Goal: Contribute content: Contribute content

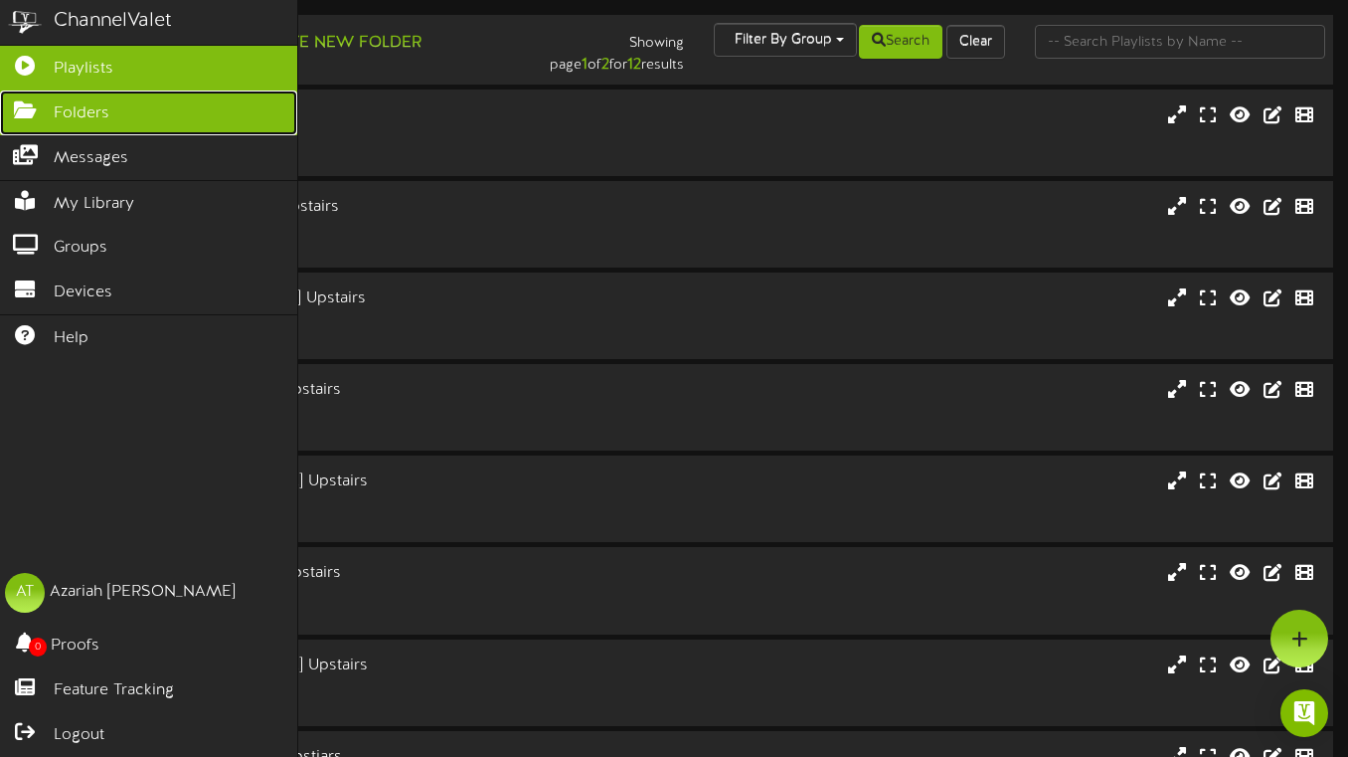
click at [11, 116] on link "Folders" at bounding box center [148, 112] width 297 height 45
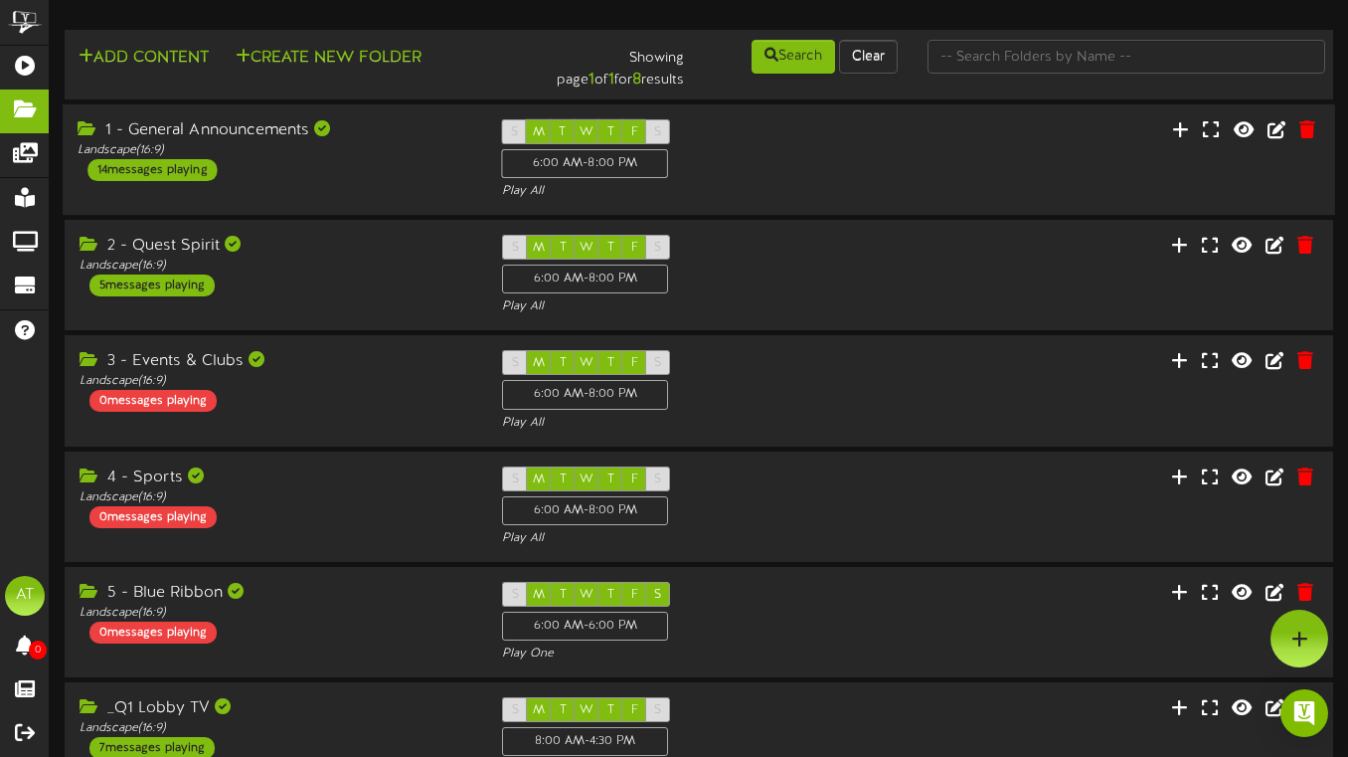
click at [780, 150] on div "S M T W T F S 6:00 AM - 8:00 PM Play All" at bounding box center [699, 160] width 425 height 82
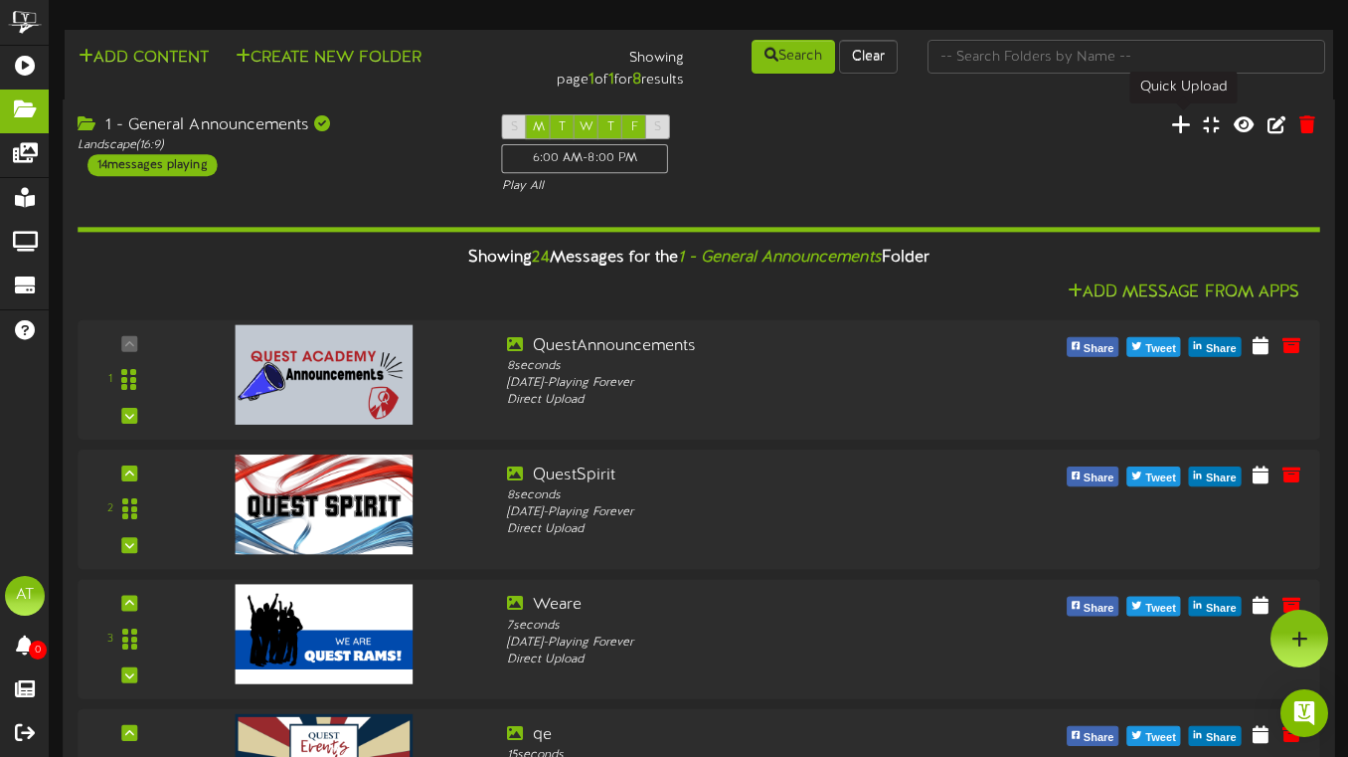
click at [1180, 130] on icon at bounding box center [1181, 123] width 20 height 22
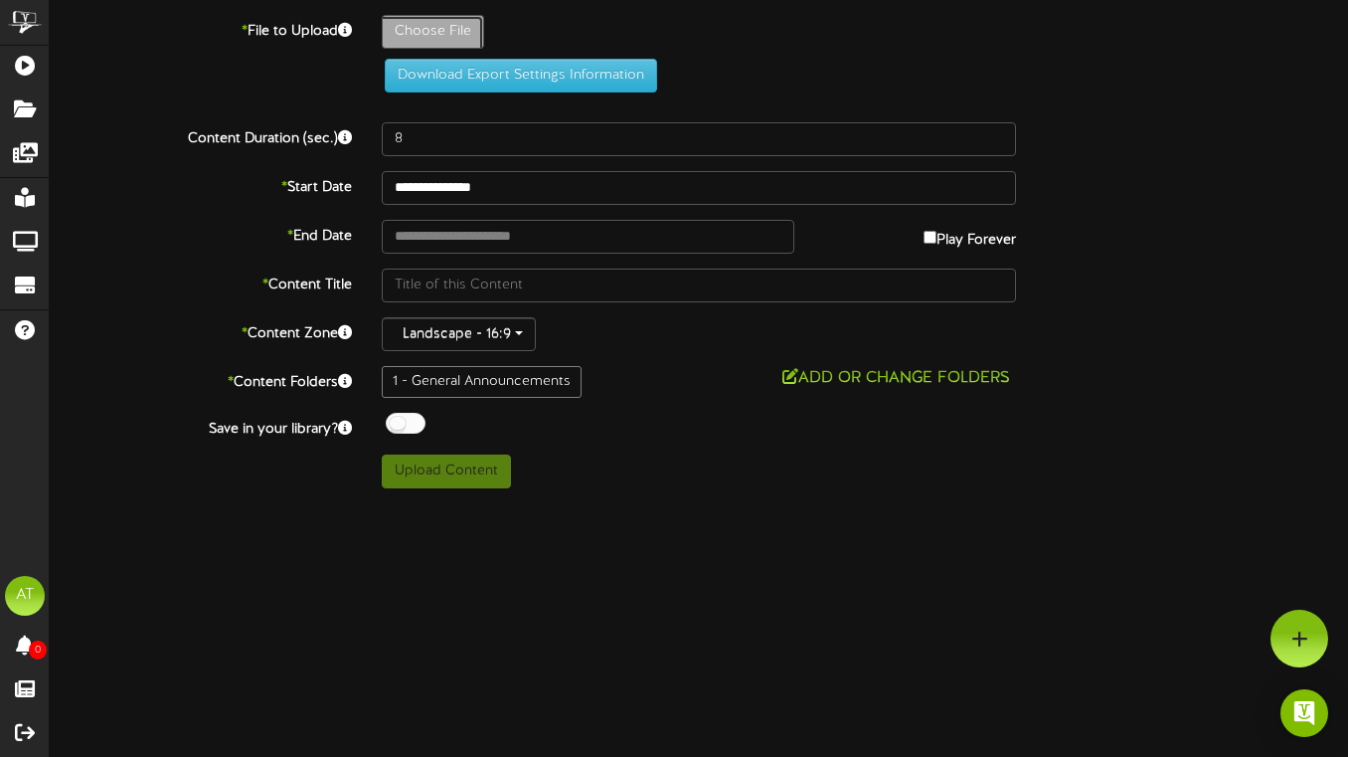
type input "**********"
type input "BookClubfirstmeeting"
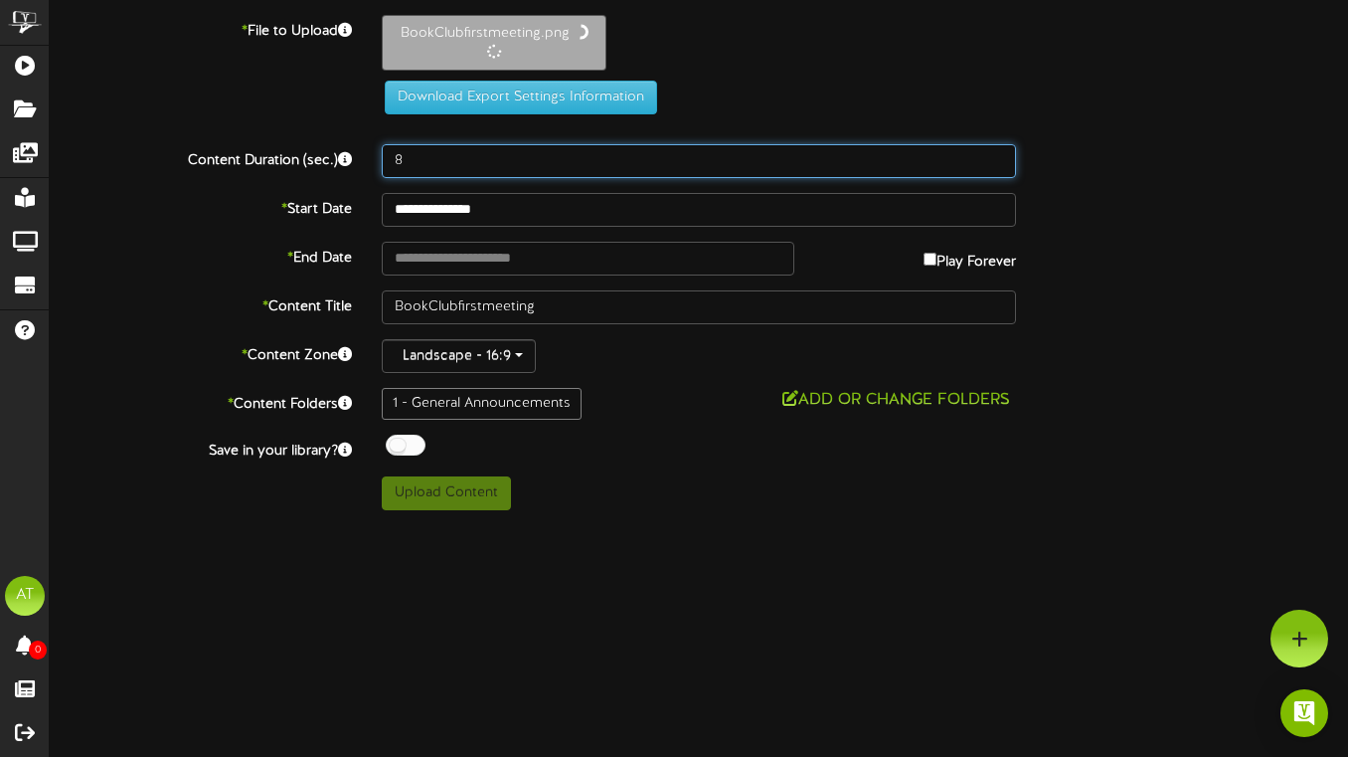
click at [488, 152] on input "8" at bounding box center [699, 161] width 634 height 34
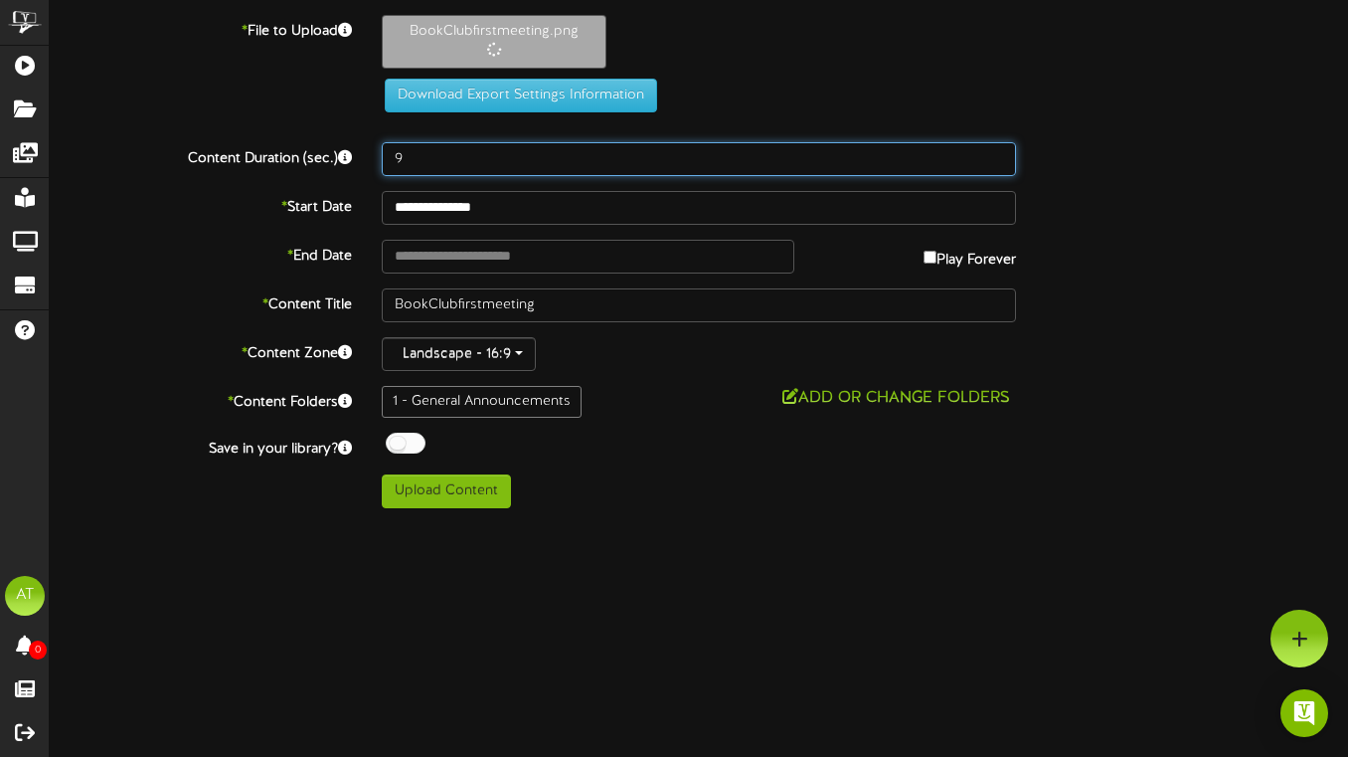
type input "9"
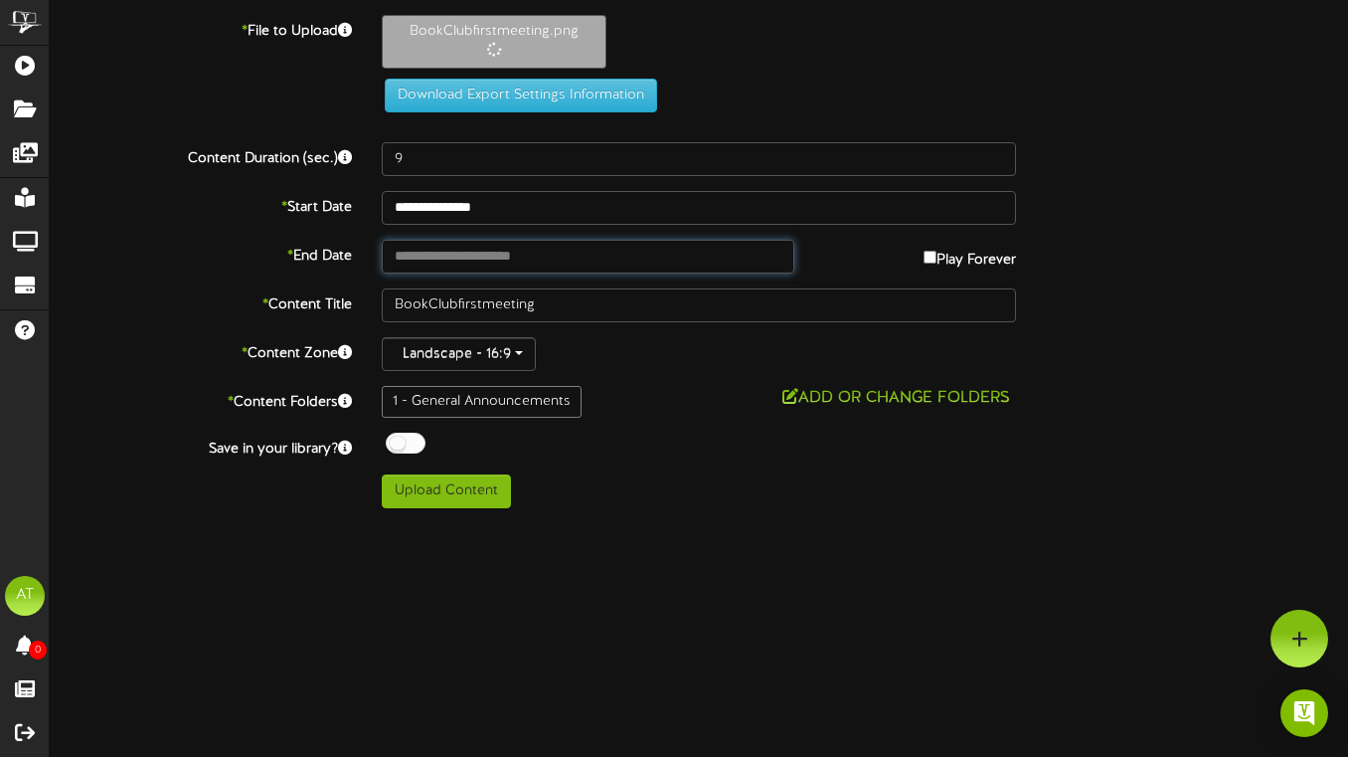
click at [515, 265] on input "text" at bounding box center [588, 257] width 413 height 34
type input "**********"
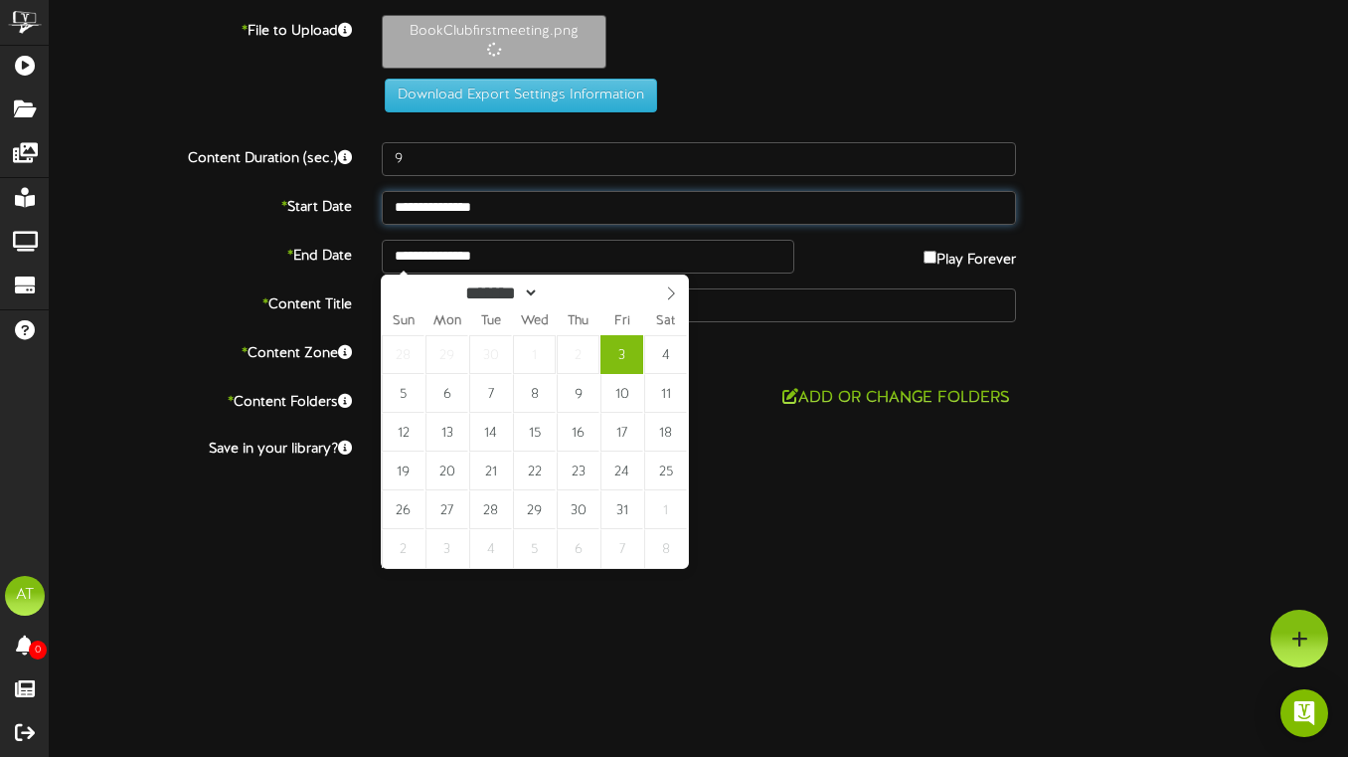
click at [505, 200] on input "**********" at bounding box center [699, 208] width 634 height 34
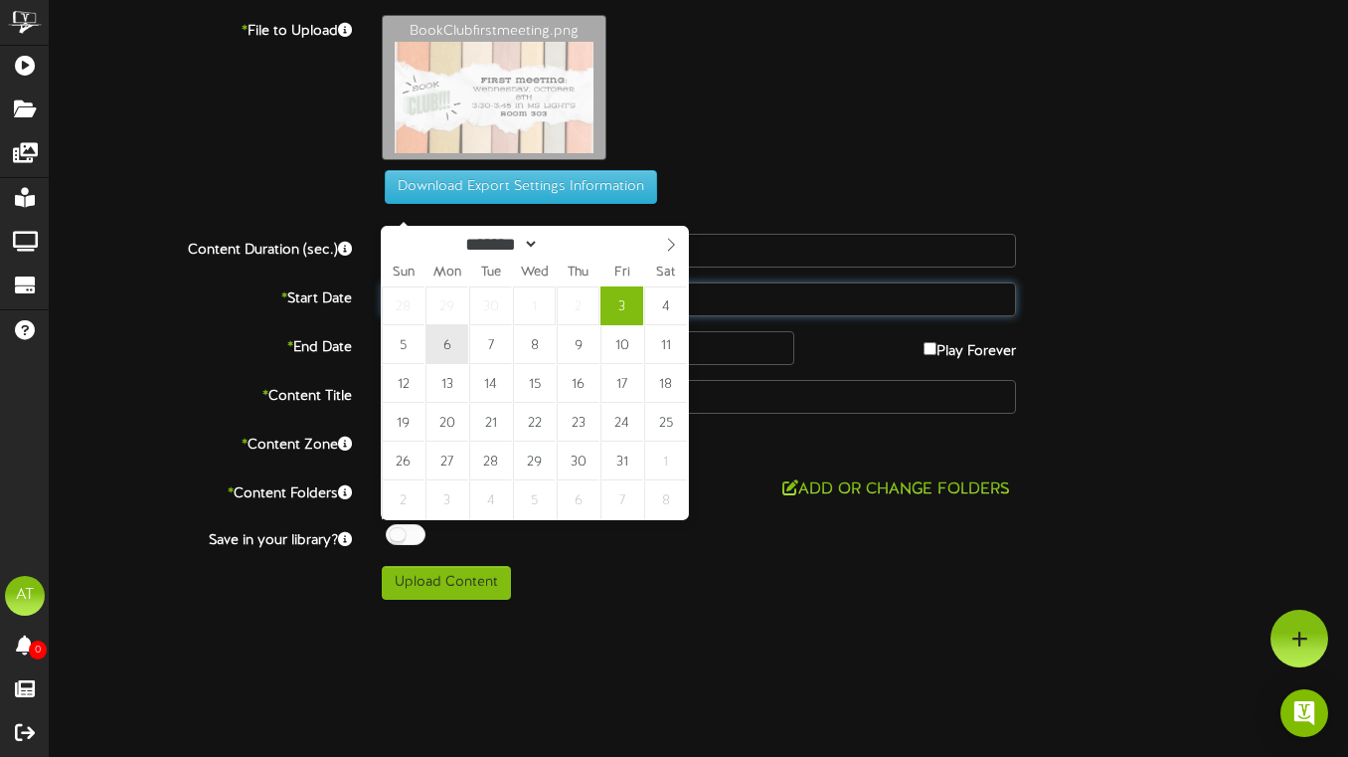
type input "**********"
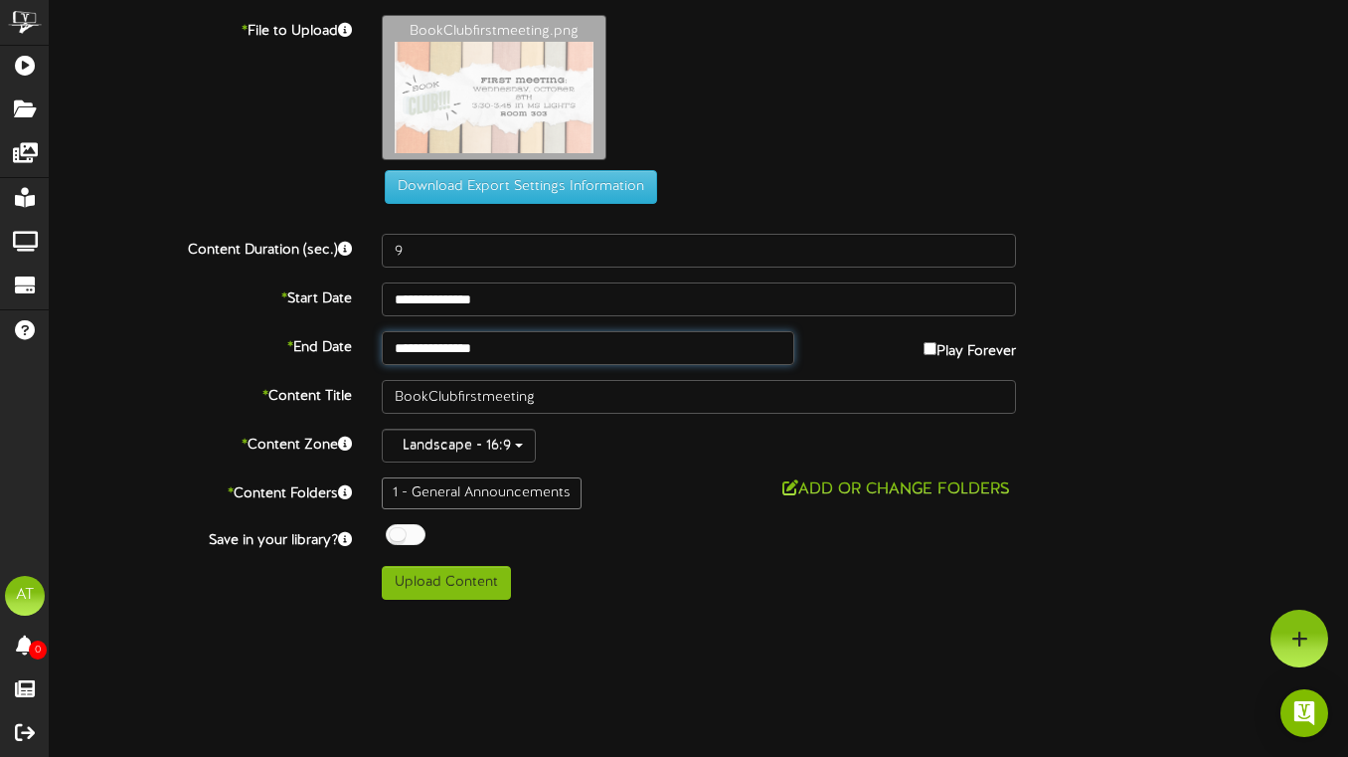
click at [499, 346] on input "**********" at bounding box center [588, 348] width 413 height 34
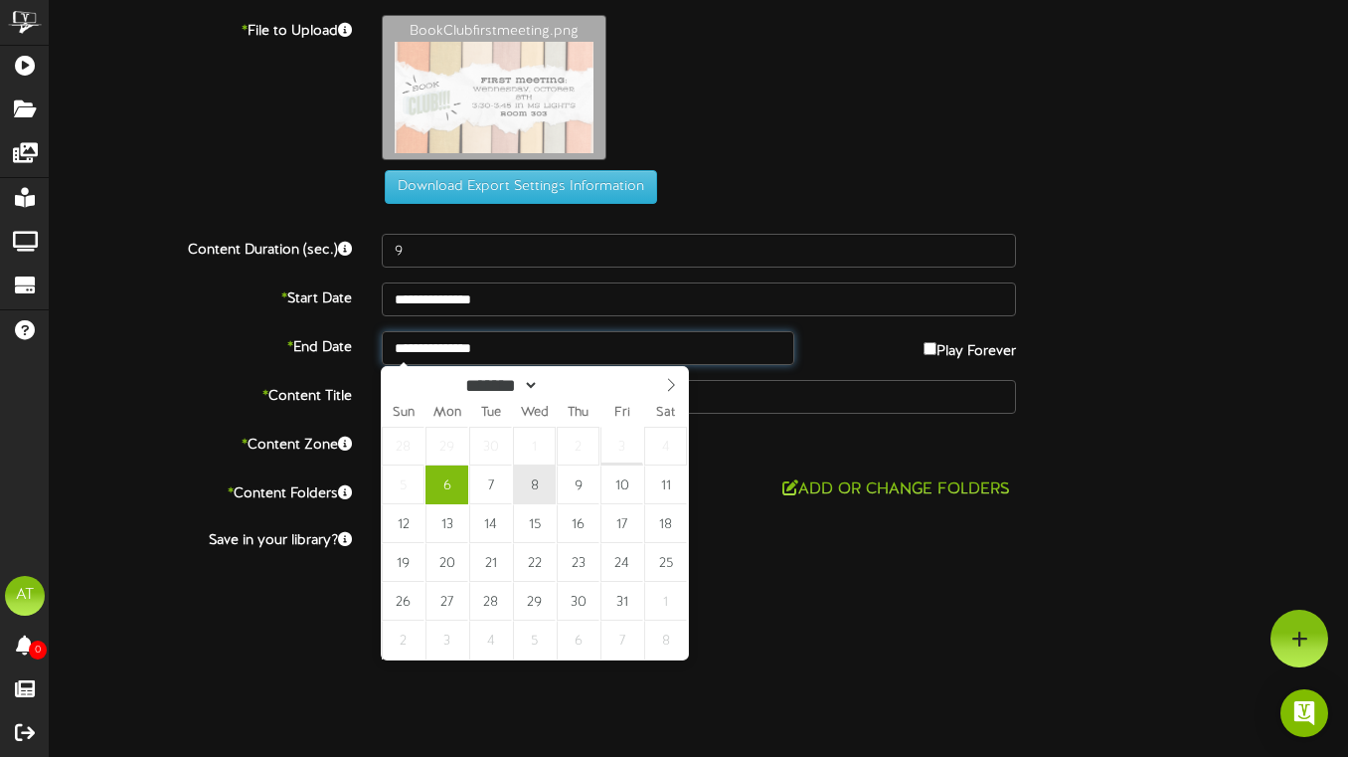
type input "**********"
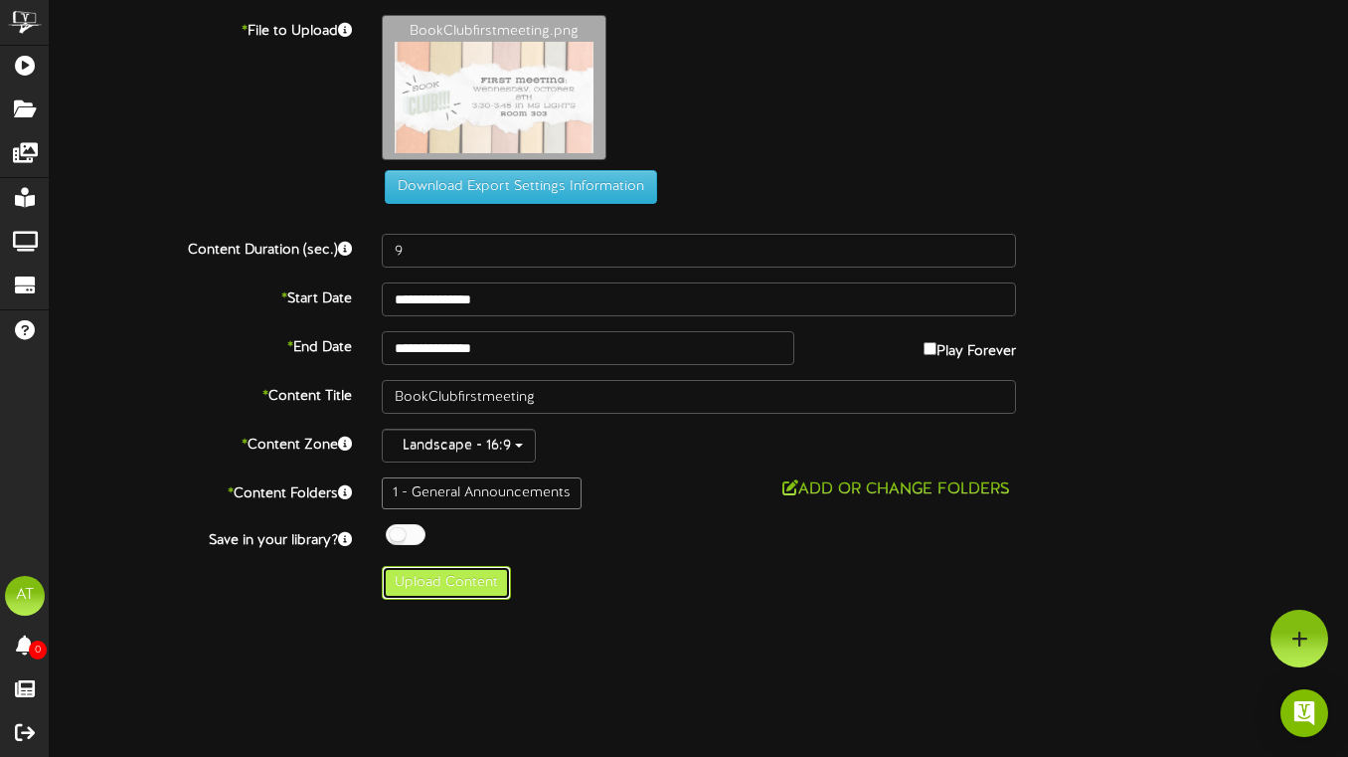
click at [457, 591] on button "Upload Content" at bounding box center [446, 583] width 129 height 34
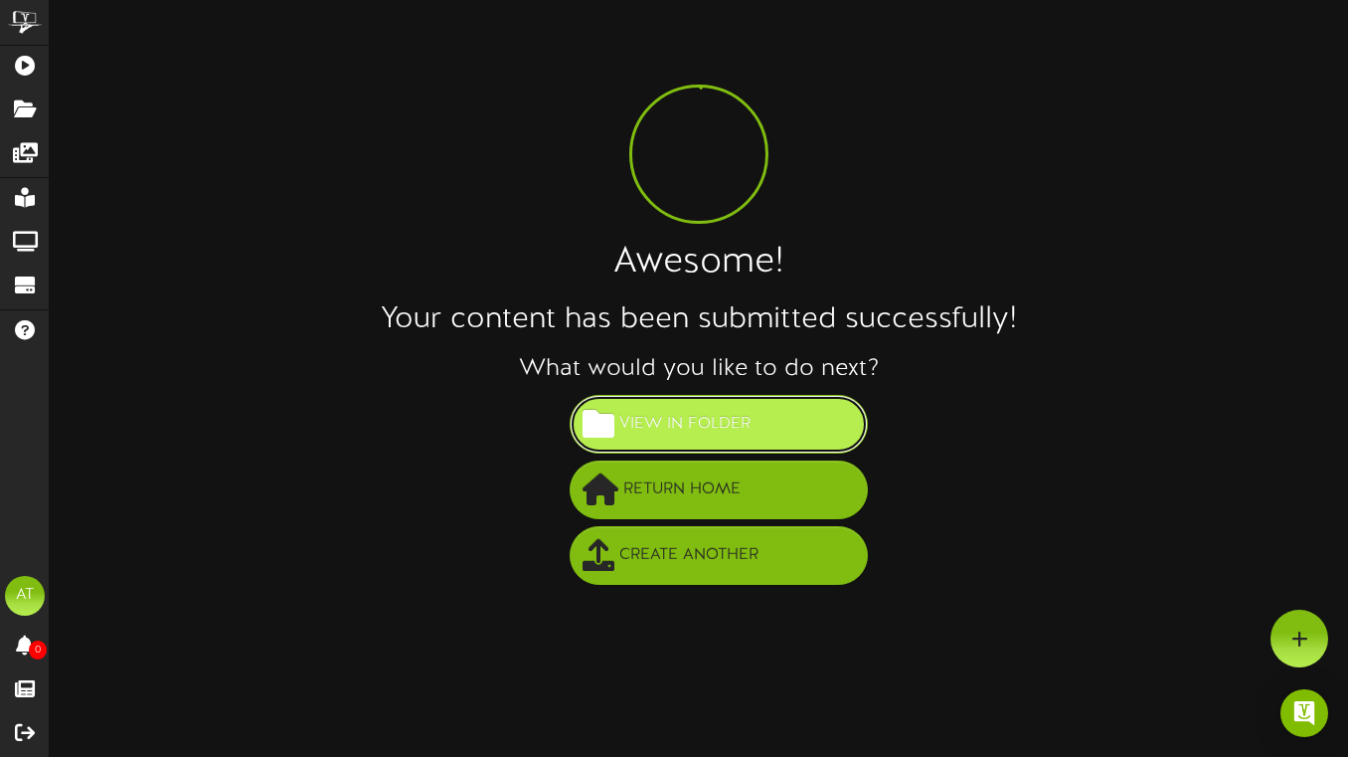
click at [785, 403] on button "View in Folder" at bounding box center [719, 424] width 298 height 59
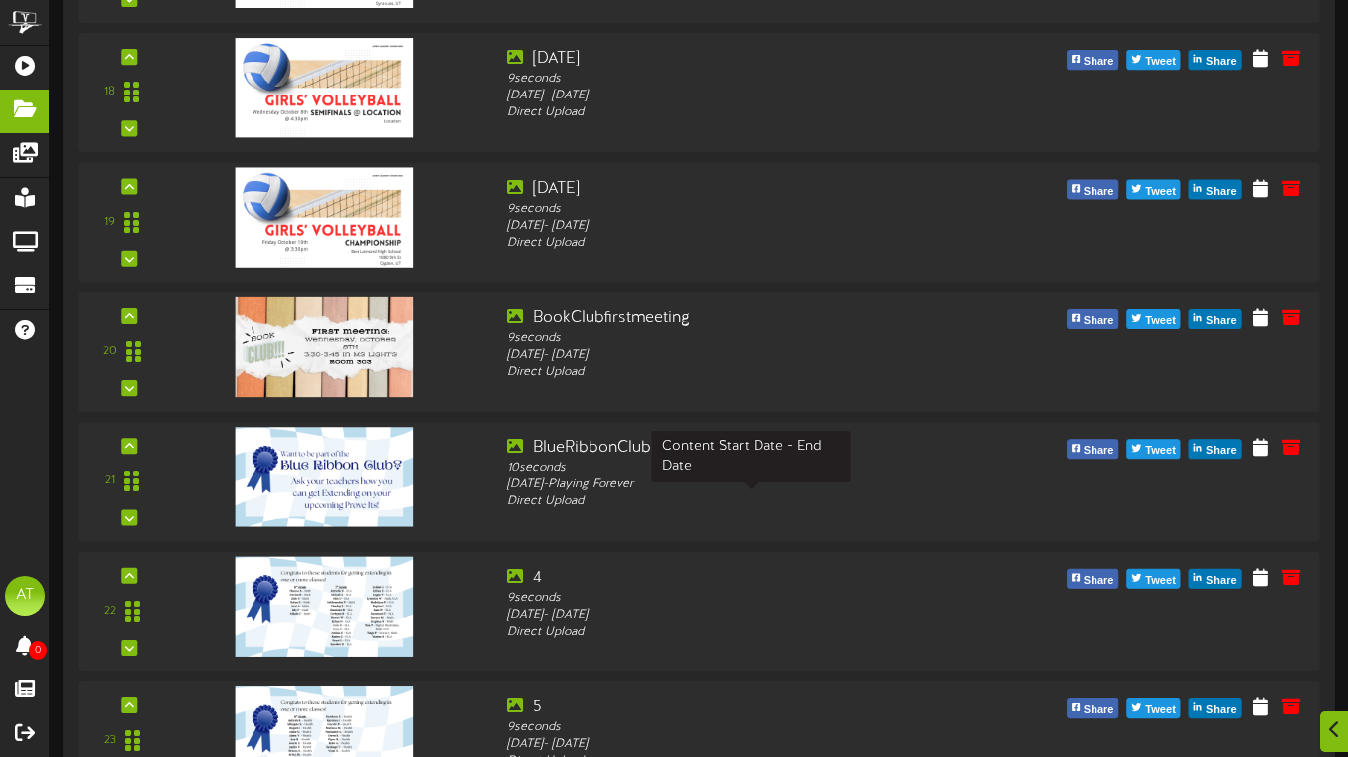
scroll to position [2497, 0]
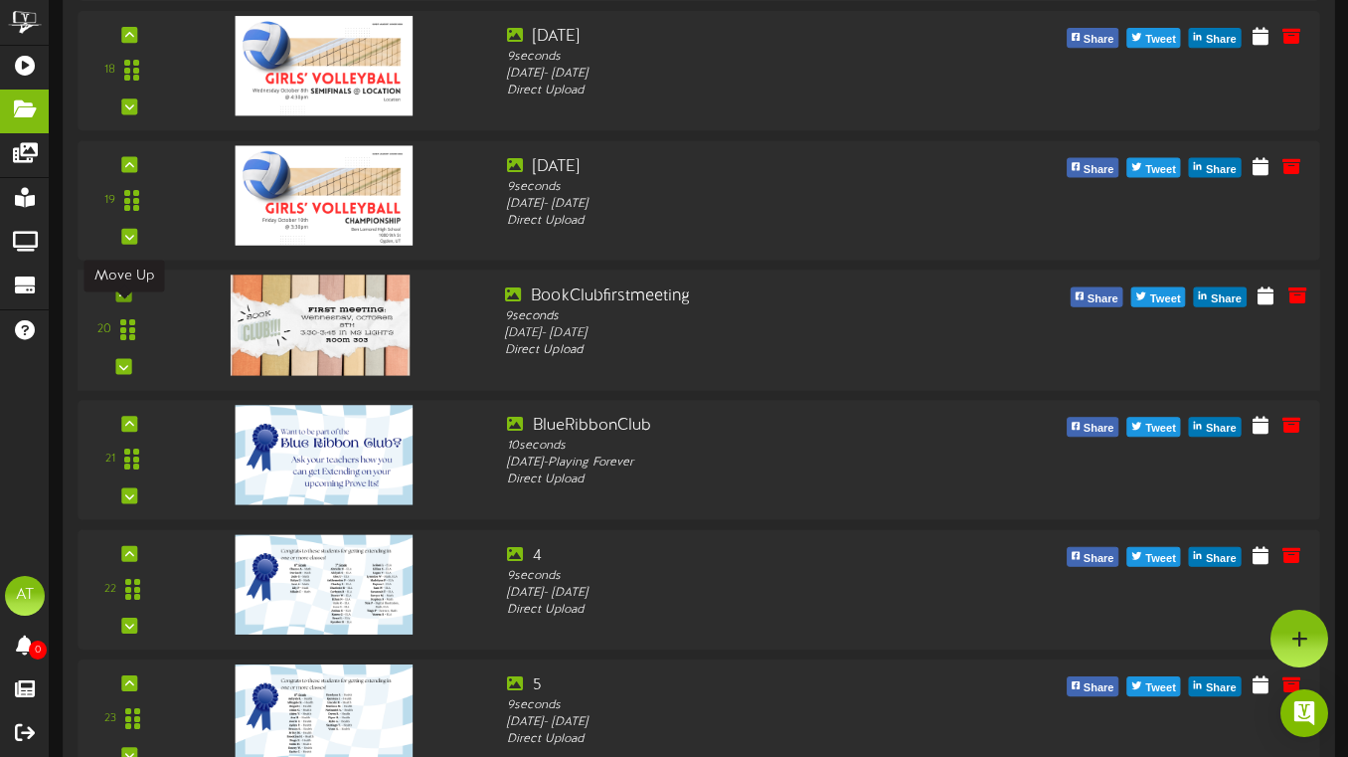
click at [127, 301] on div at bounding box center [123, 293] width 16 height 16
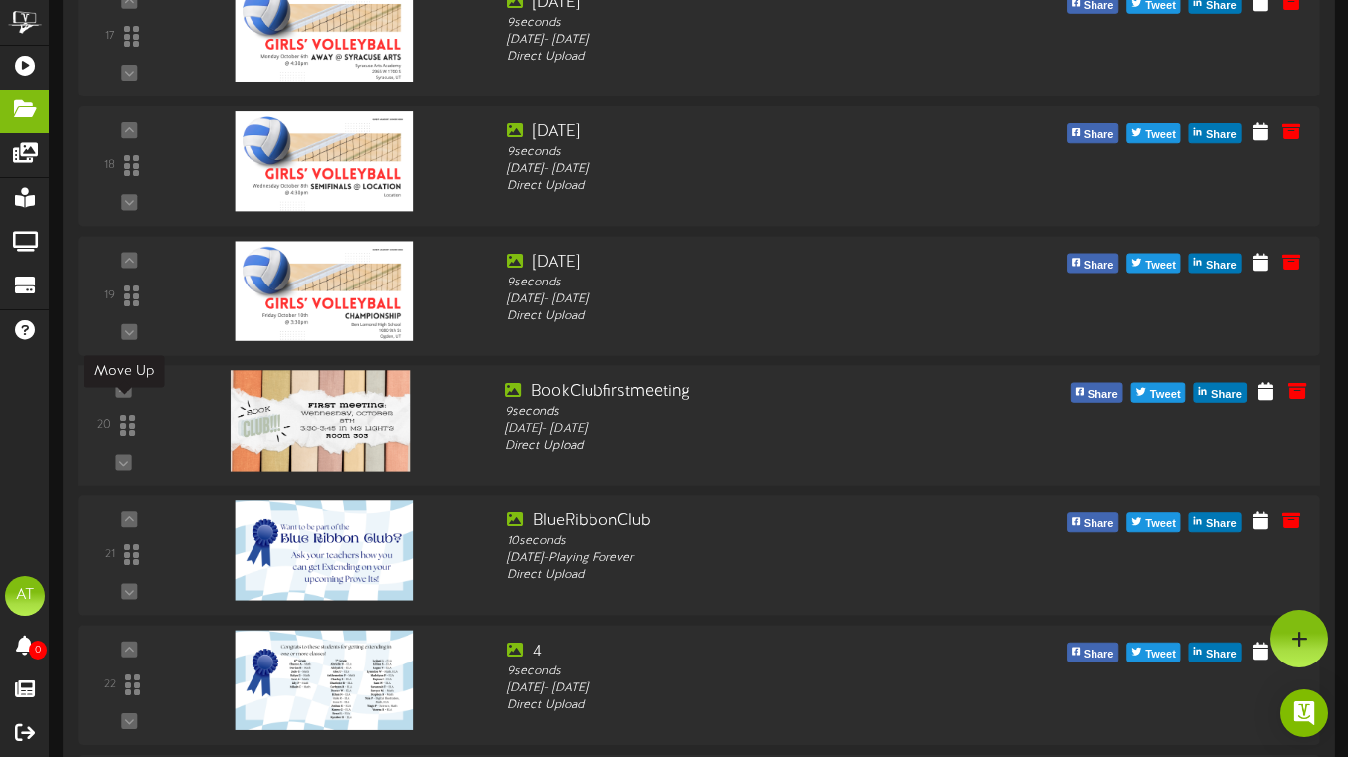
scroll to position [2401, 0]
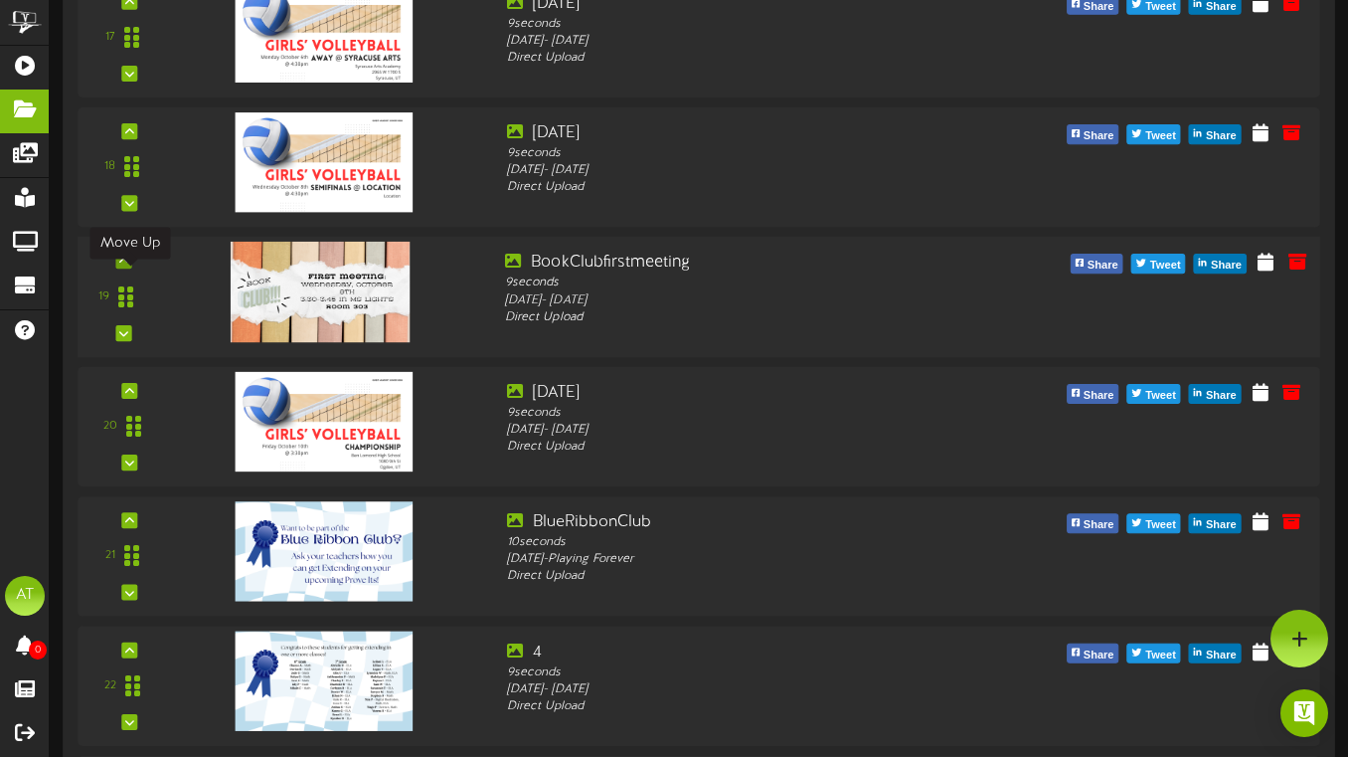
click at [128, 269] on div at bounding box center [123, 261] width 16 height 16
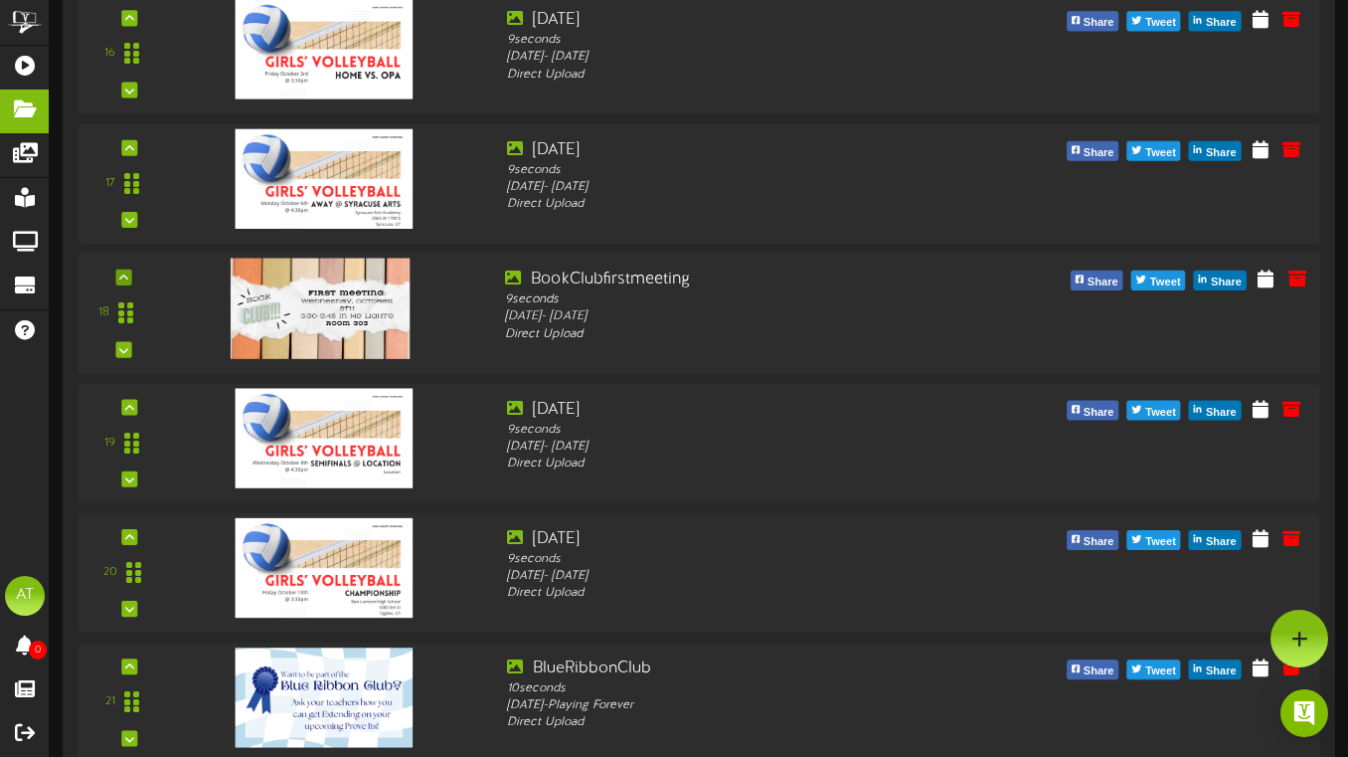
click at [130, 285] on div at bounding box center [123, 277] width 16 height 16
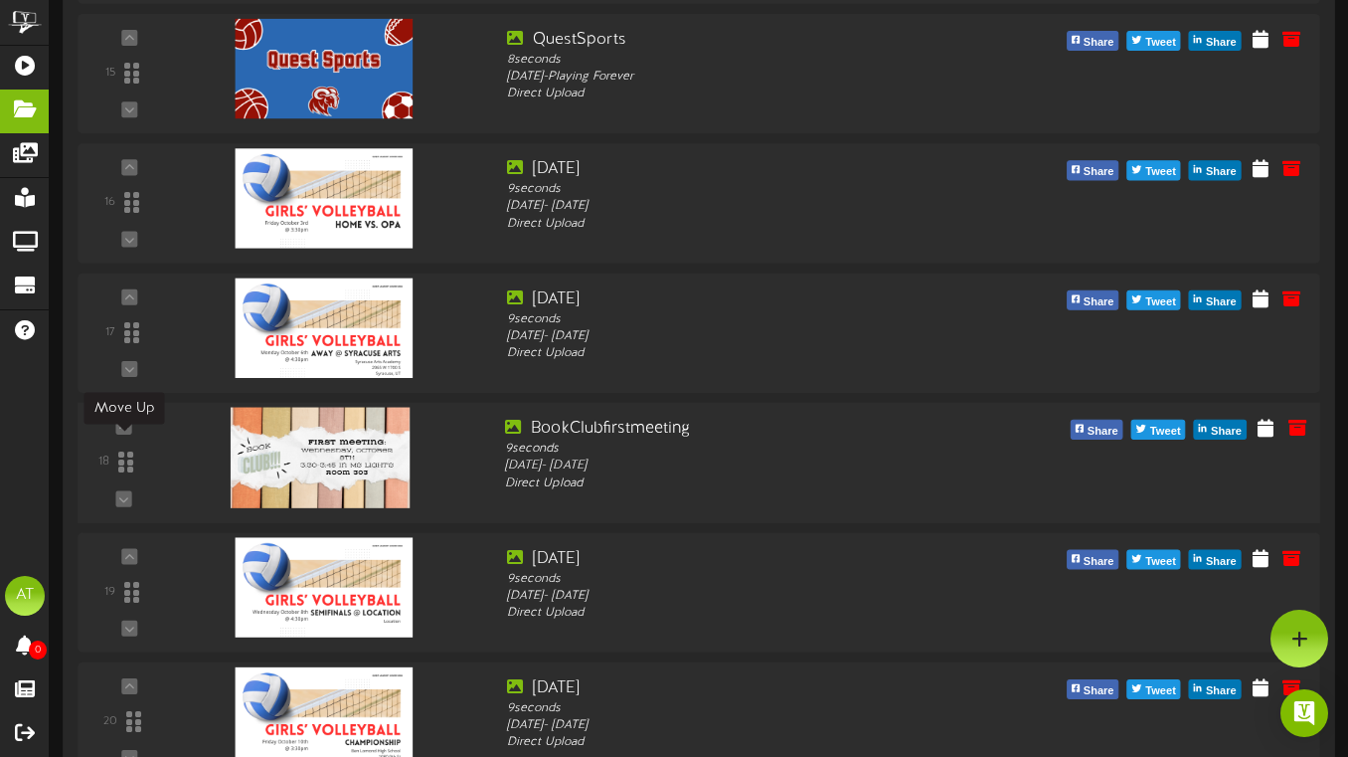
scroll to position [2101, 0]
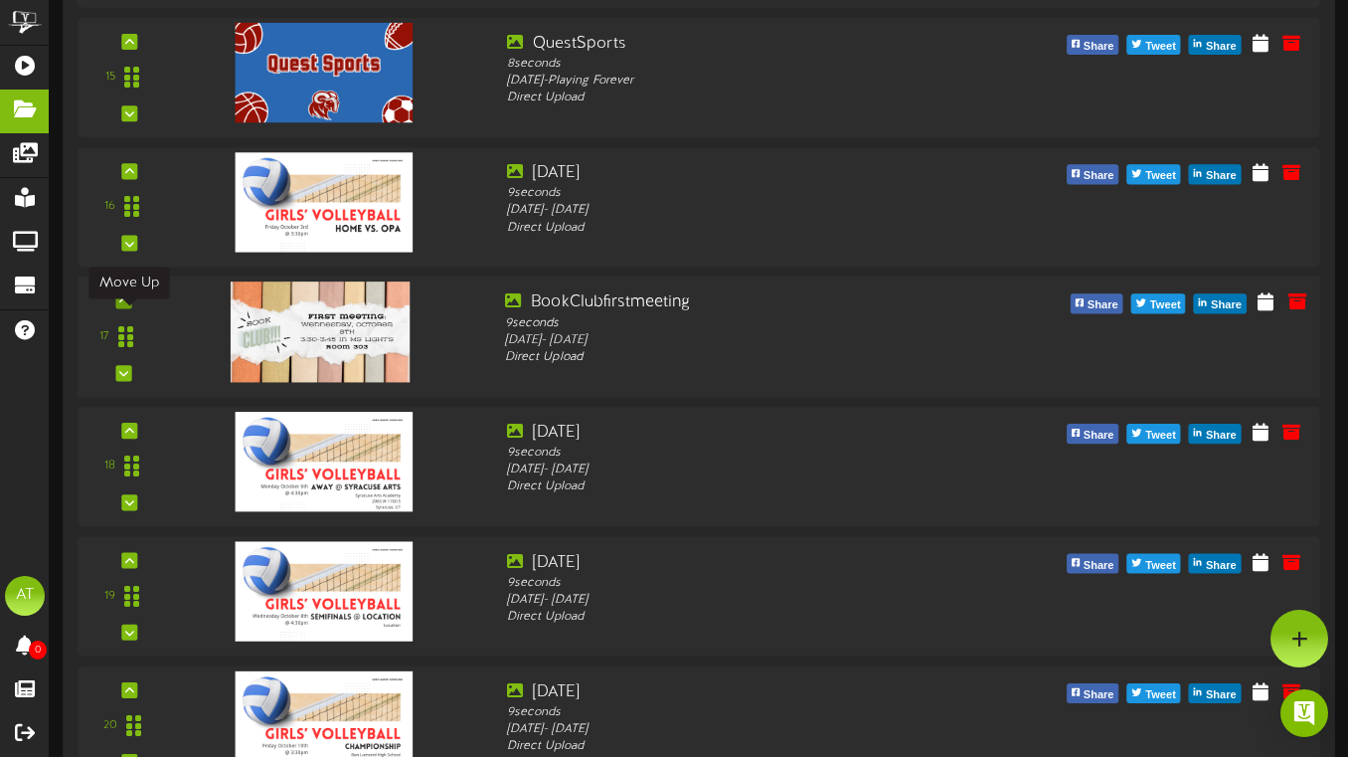
click at [124, 305] on icon at bounding box center [123, 300] width 9 height 10
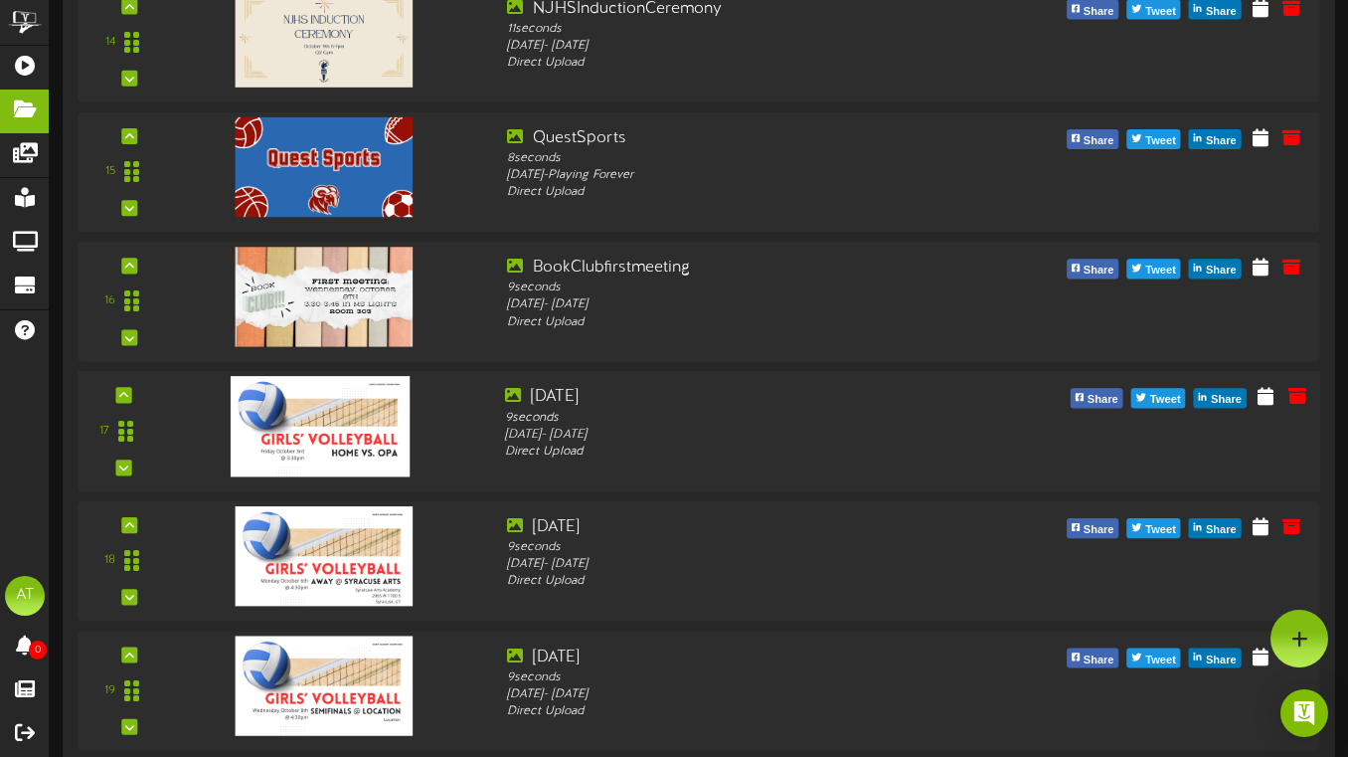
scroll to position [1996, 0]
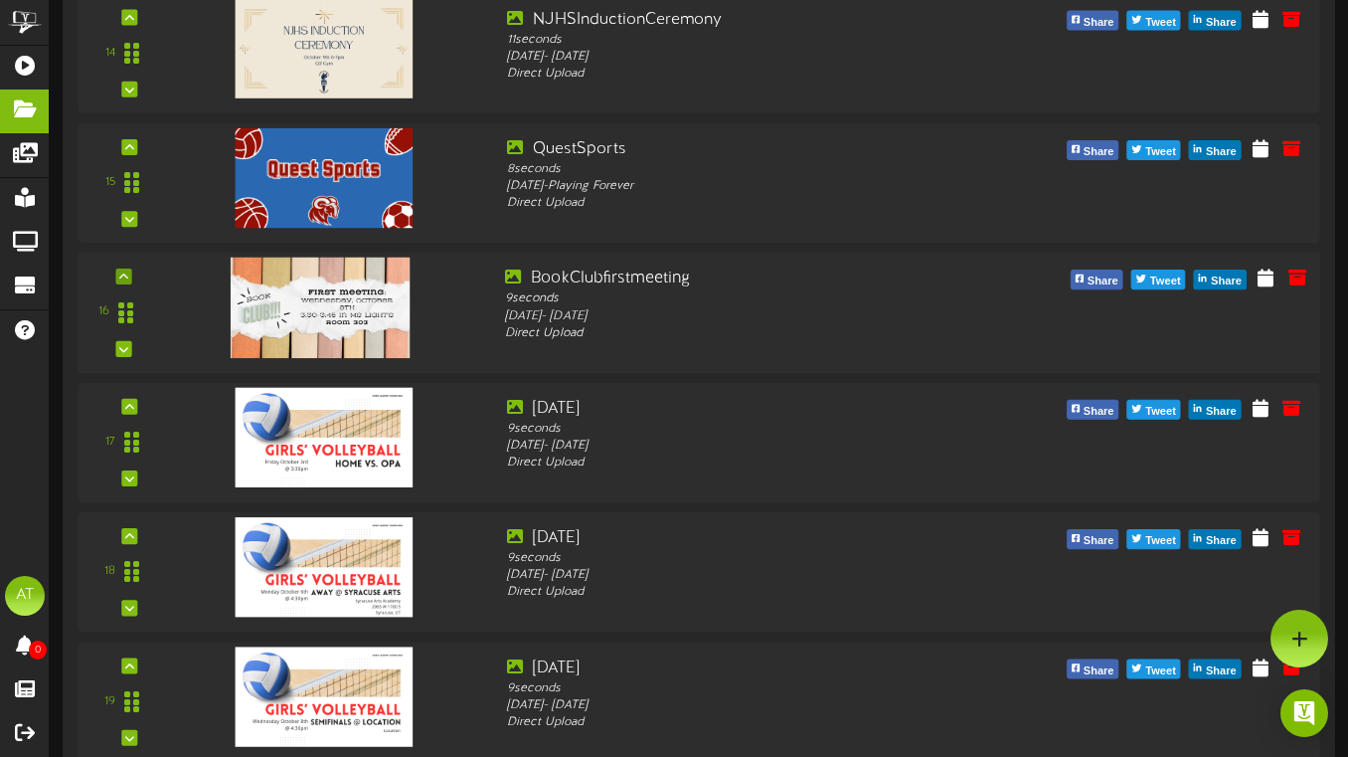
click at [122, 281] on icon at bounding box center [123, 276] width 9 height 10
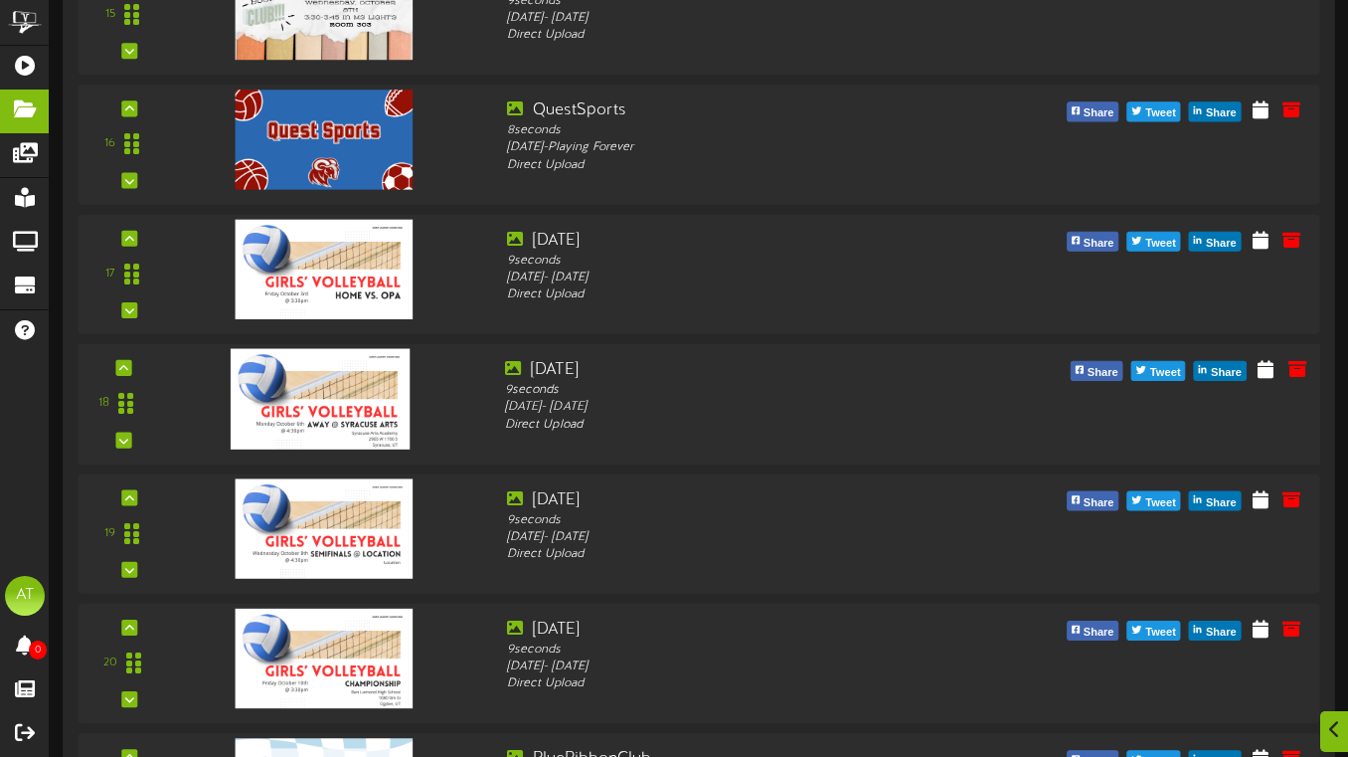
scroll to position [2229, 0]
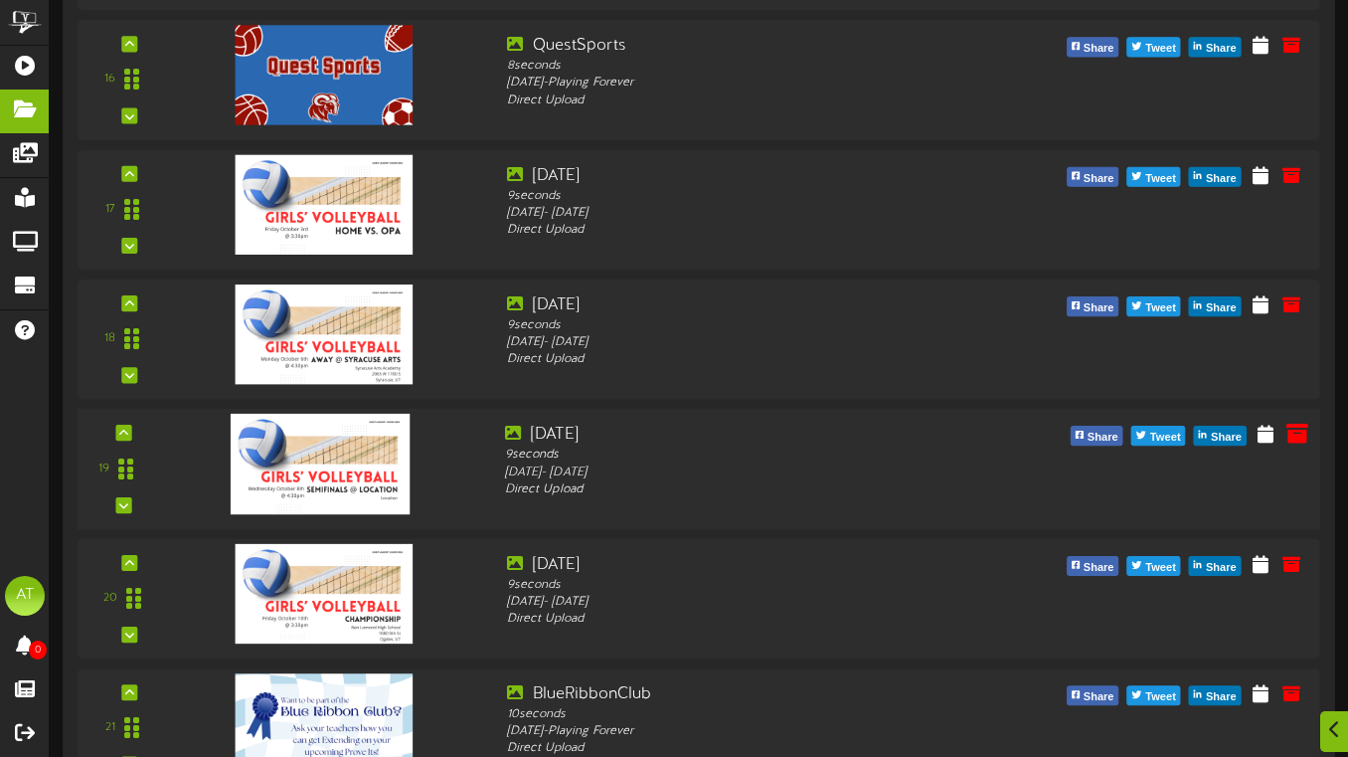
click at [1298, 445] on icon at bounding box center [1298, 434] width 22 height 22
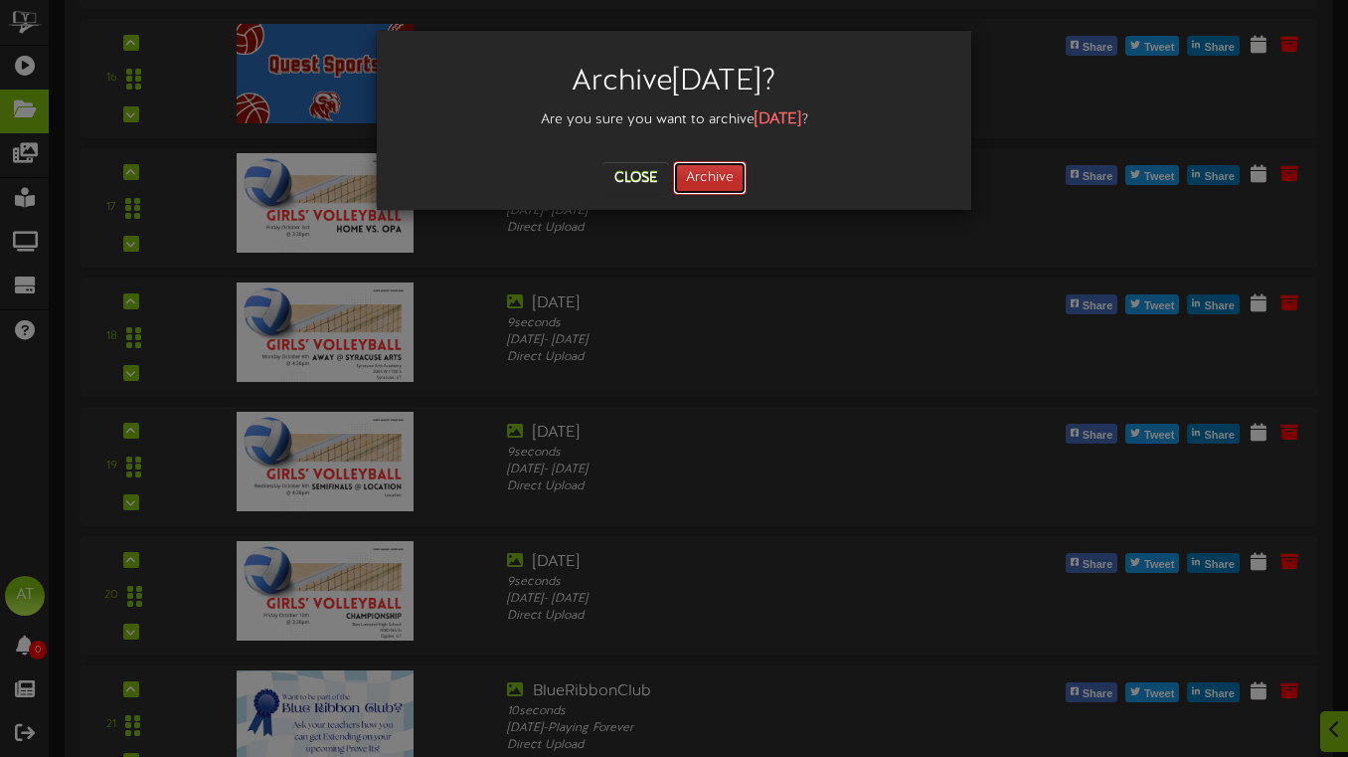
click at [714, 175] on button "Archive" at bounding box center [710, 178] width 74 height 34
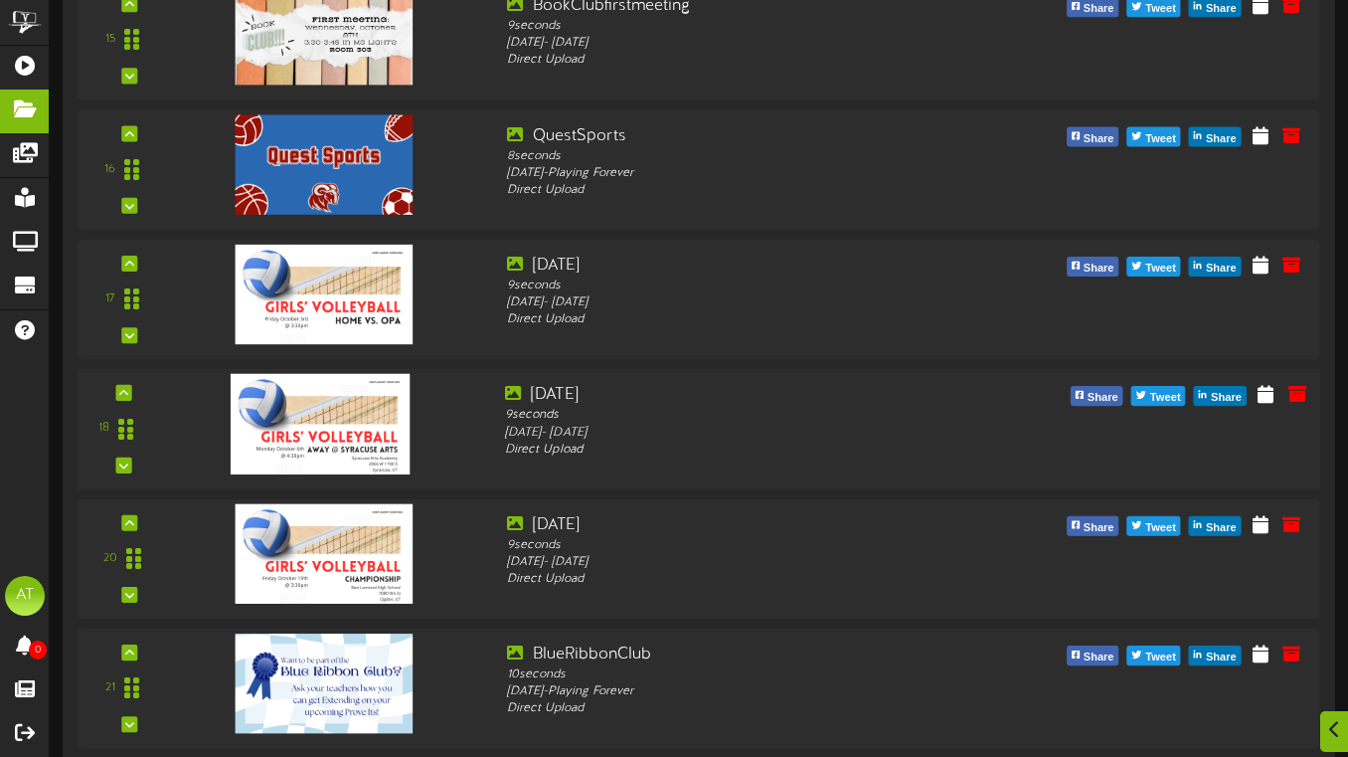
scroll to position [2147, 0]
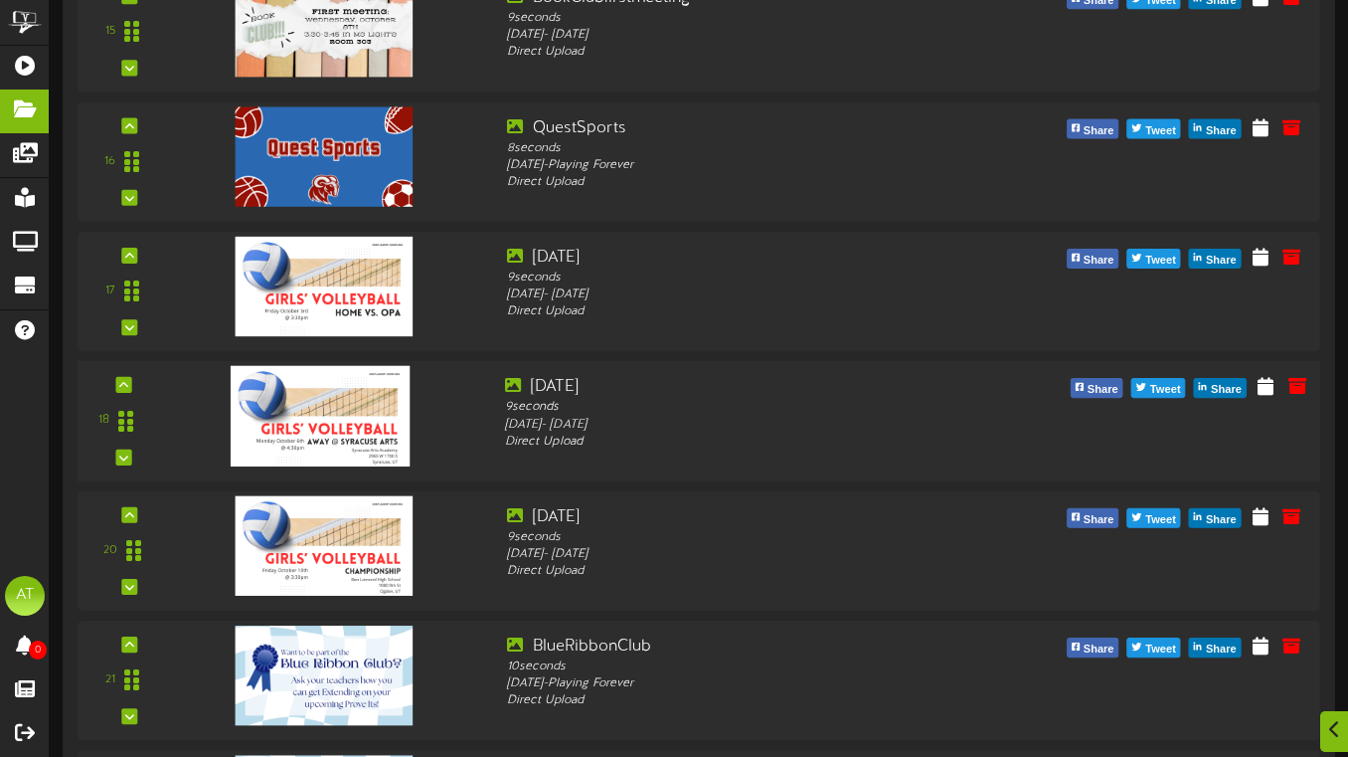
click at [1282, 518] on div "20" at bounding box center [699, 550] width 1243 height 119
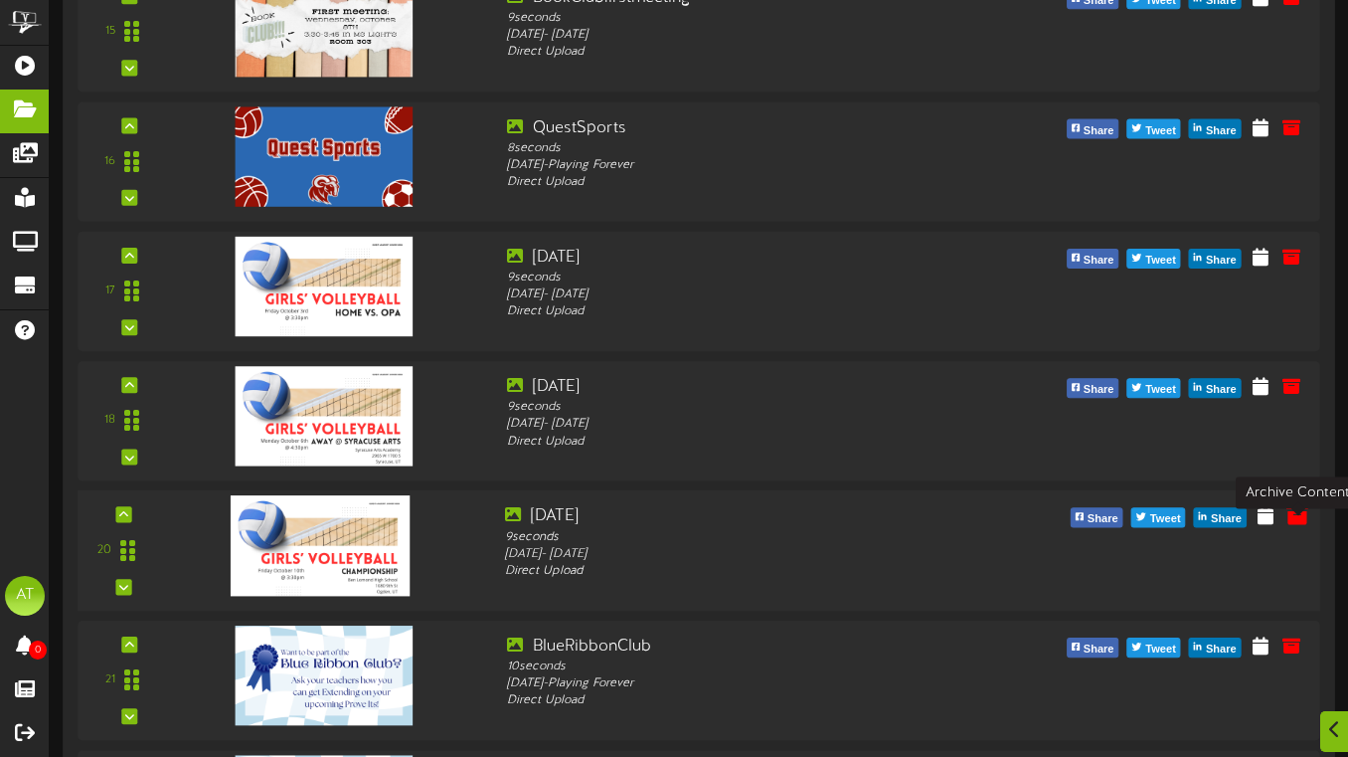
click at [1296, 526] on icon at bounding box center [1298, 515] width 22 height 22
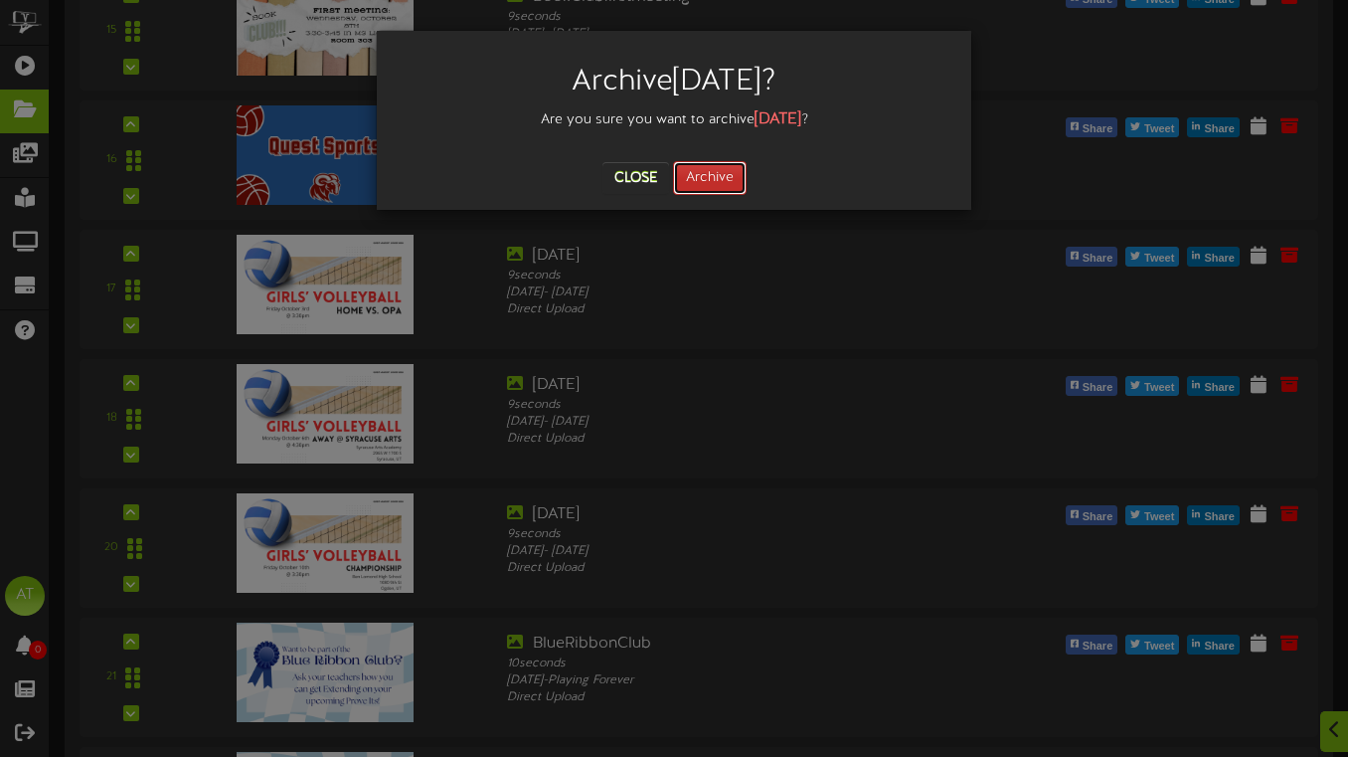
click at [703, 187] on button "Archive" at bounding box center [710, 178] width 74 height 34
